Goal: Task Accomplishment & Management: Complete application form

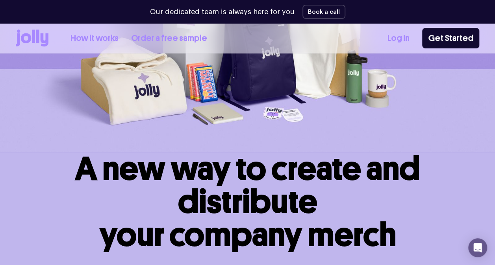
scroll to position [157, 0]
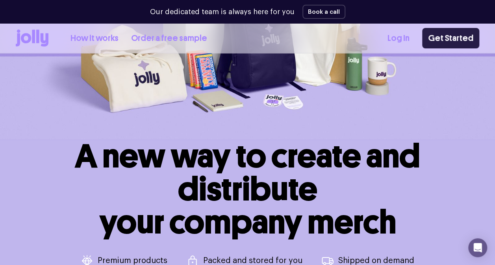
click at [448, 38] on link "Get Started" at bounding box center [450, 38] width 57 height 20
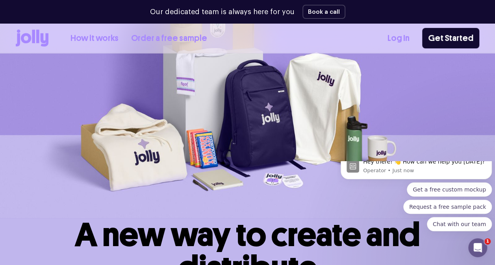
click at [30, 37] on icon at bounding box center [26, 38] width 10 height 10
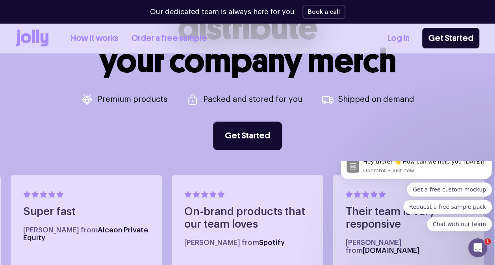
scroll to position [354, 0]
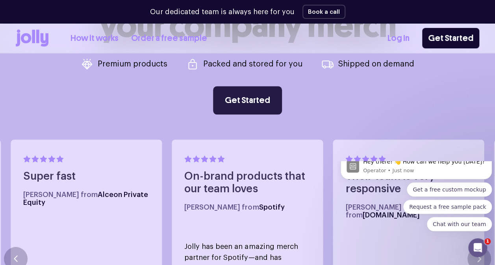
click at [235, 98] on link "Get Started" at bounding box center [247, 100] width 69 height 28
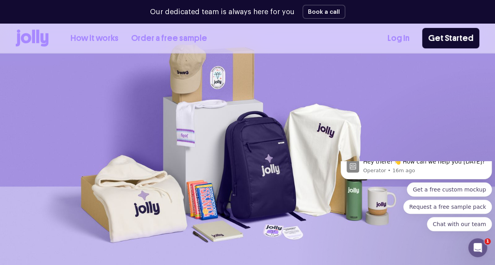
scroll to position [79, 0]
